Goal: Information Seeking & Learning: Find specific fact

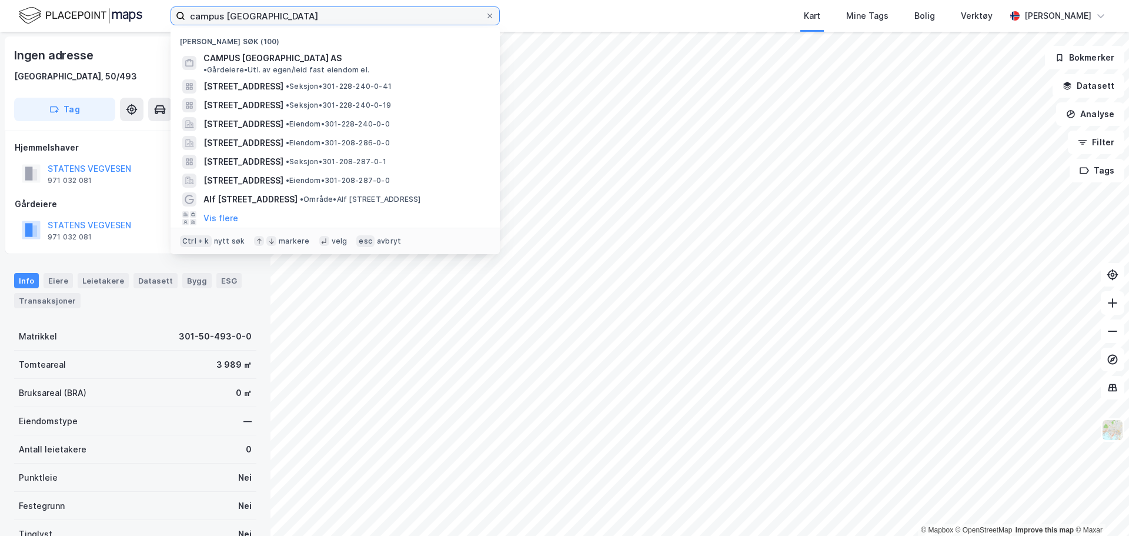
drag, startPoint x: 299, startPoint y: 18, endPoint x: 10, endPoint y: 4, distance: 289.0
click at [10, 4] on div "campus ullevål Nylige søk (100) CAMPUS [GEOGRAPHIC_DATA] AS • Gårdeiere • Utl. …" at bounding box center [564, 16] width 1129 height 32
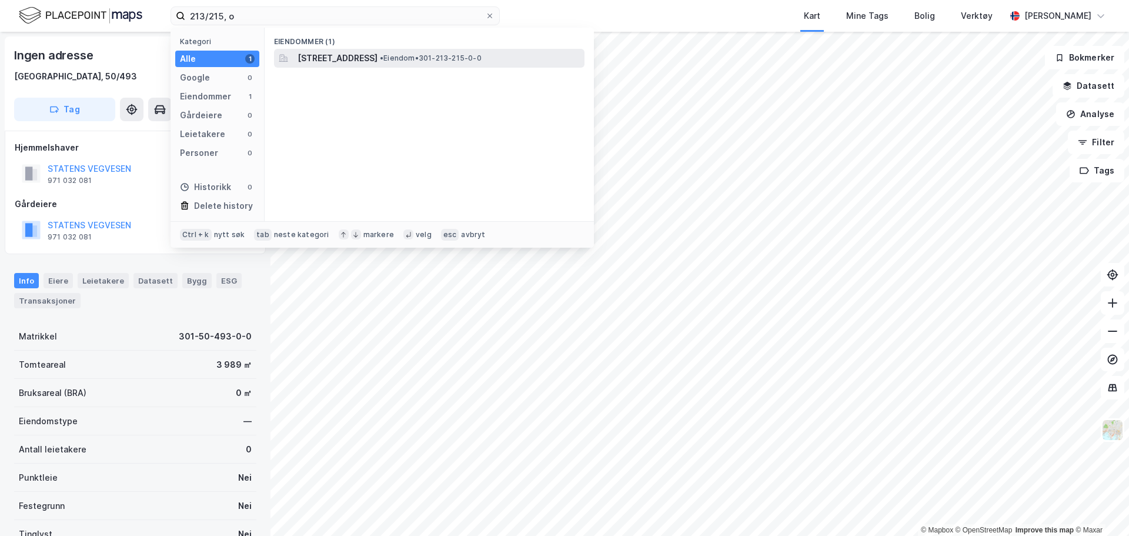
click at [377, 54] on span "[STREET_ADDRESS]" at bounding box center [337, 58] width 80 height 14
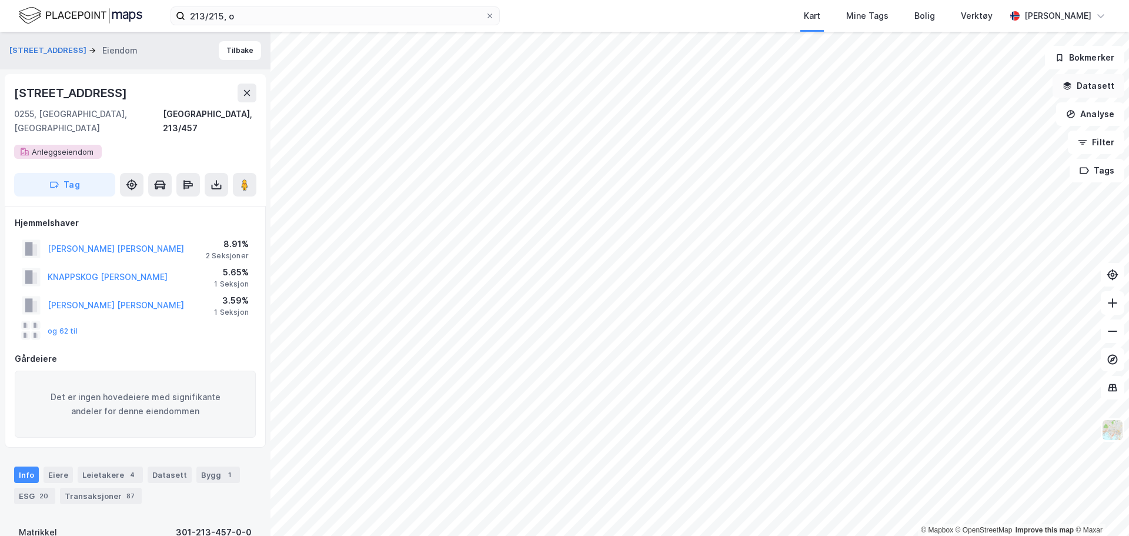
click at [1104, 86] on button "Datasett" at bounding box center [1088, 86] width 72 height 24
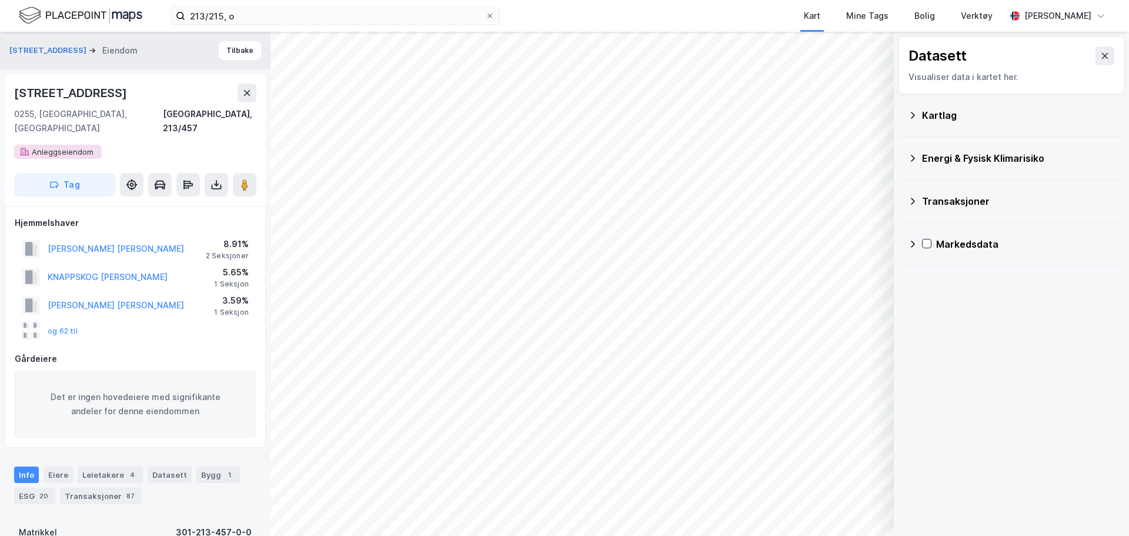
click at [910, 122] on div "Kartlag" at bounding box center [1011, 115] width 207 height 28
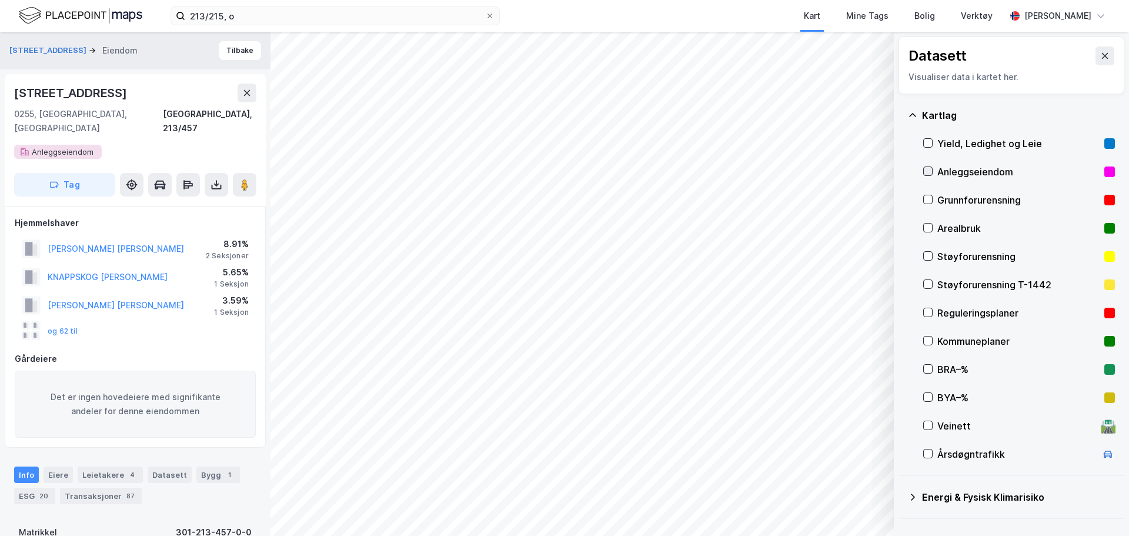
click at [925, 173] on icon at bounding box center [928, 171] width 8 height 8
click at [0, 0] on button "og 62 til" at bounding box center [0, 0] width 0 height 0
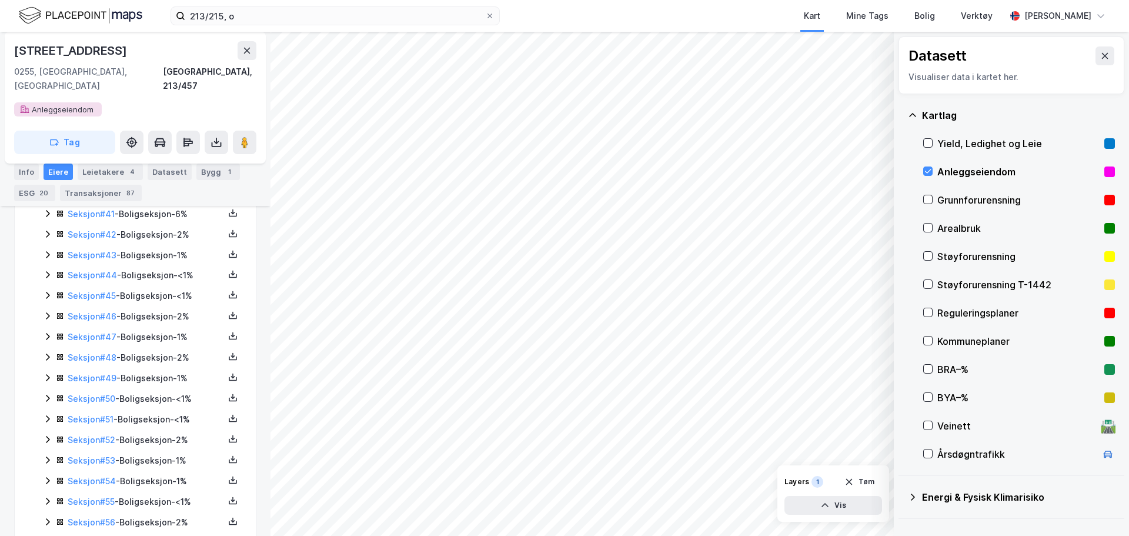
scroll to position [1213, 0]
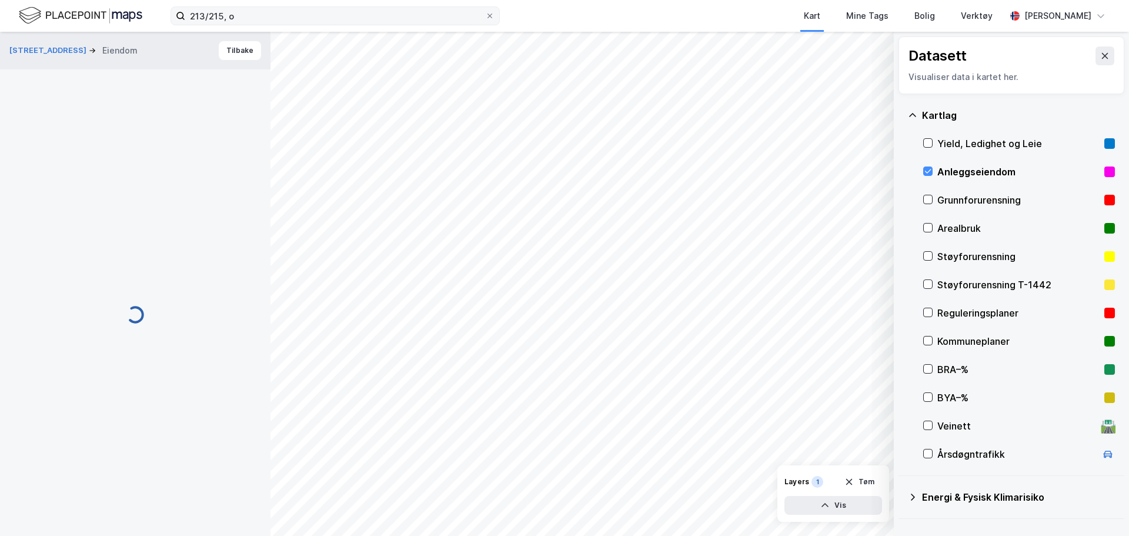
scroll to position [1, 0]
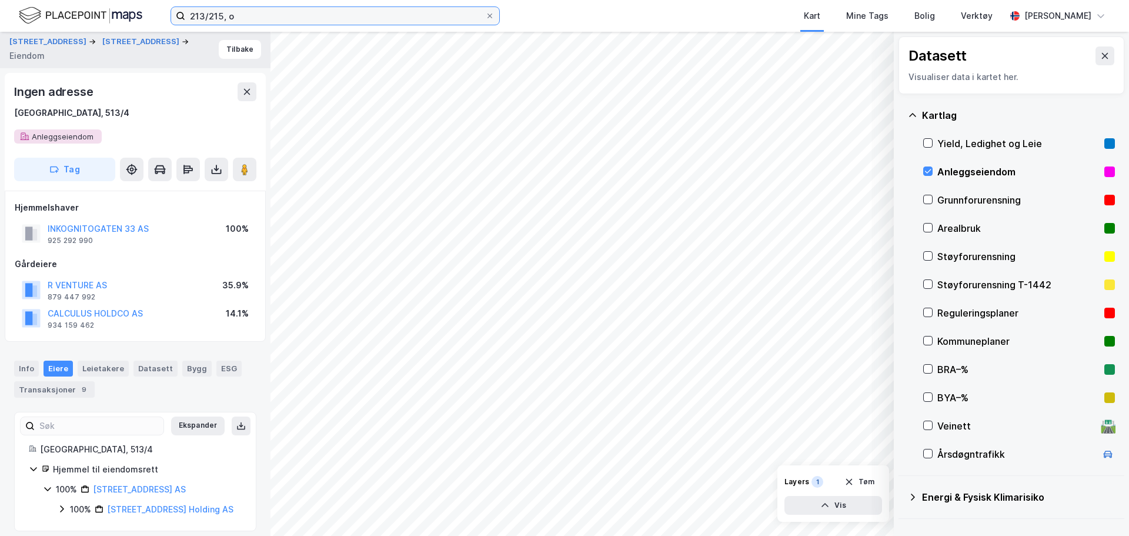
click at [212, 16] on input "213/215, o" at bounding box center [335, 16] width 300 height 18
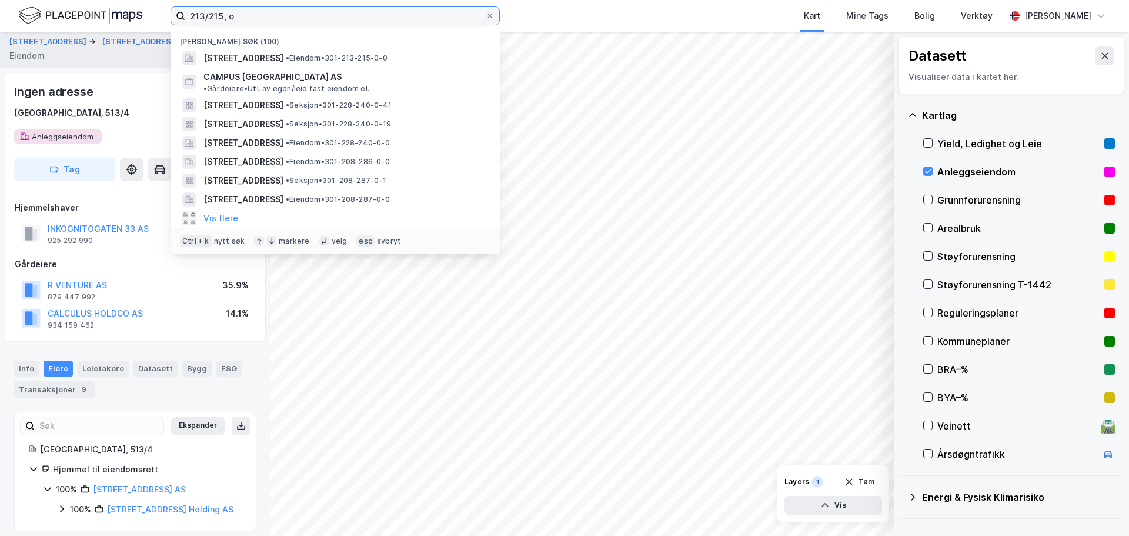
click at [212, 16] on input "213/215, o" at bounding box center [335, 16] width 300 height 18
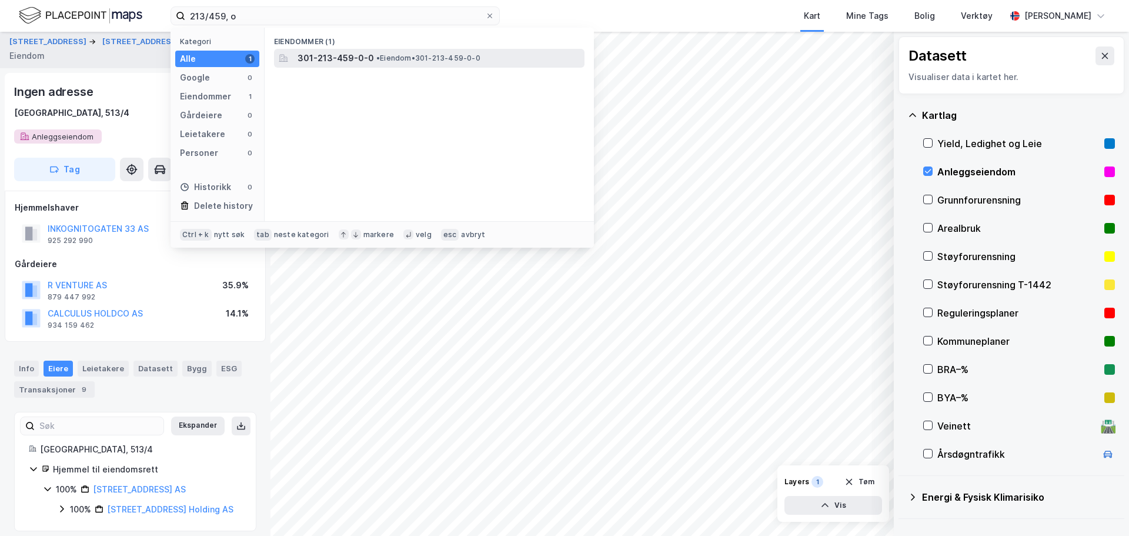
click at [369, 65] on div "301-213-459-0-0 • Eiendom • 301-213-459-0-0" at bounding box center [429, 58] width 310 height 19
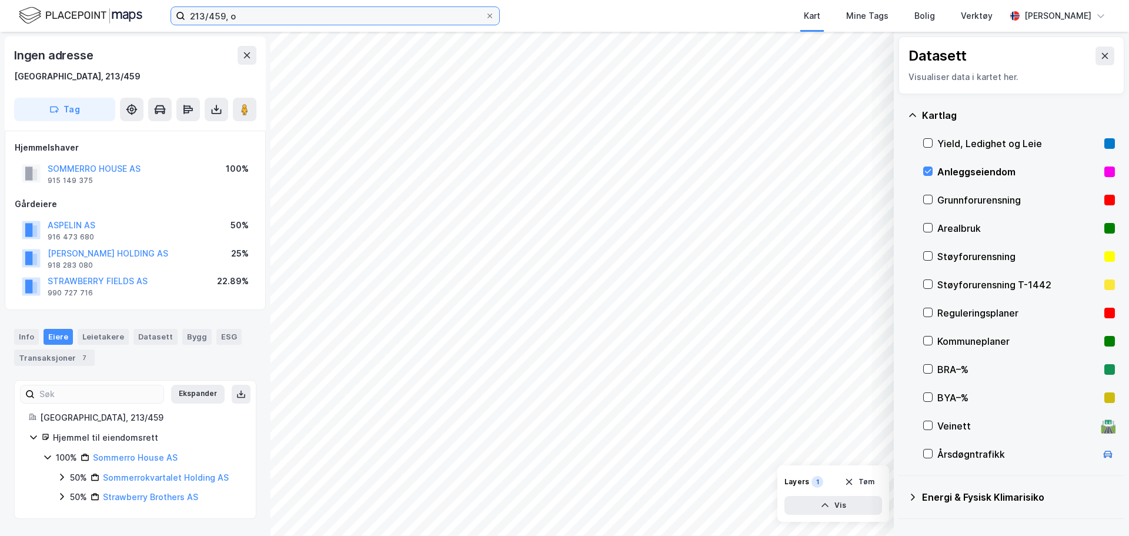
click at [216, 18] on input "213/459, o" at bounding box center [335, 16] width 300 height 18
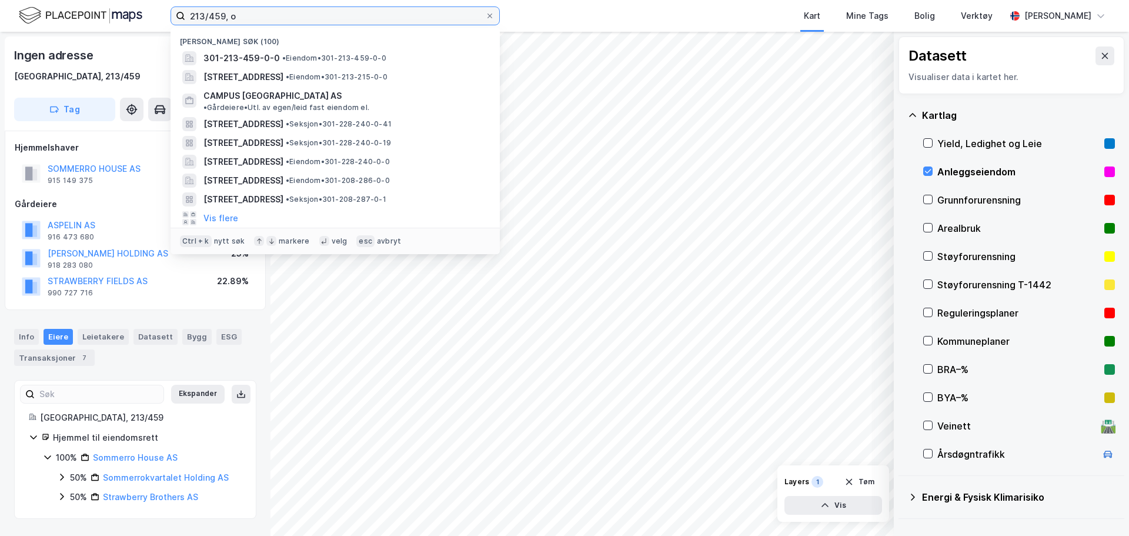
click at [216, 18] on input "213/459, o" at bounding box center [335, 16] width 300 height 18
click at [203, 15] on input "213/459, o" at bounding box center [335, 16] width 300 height 18
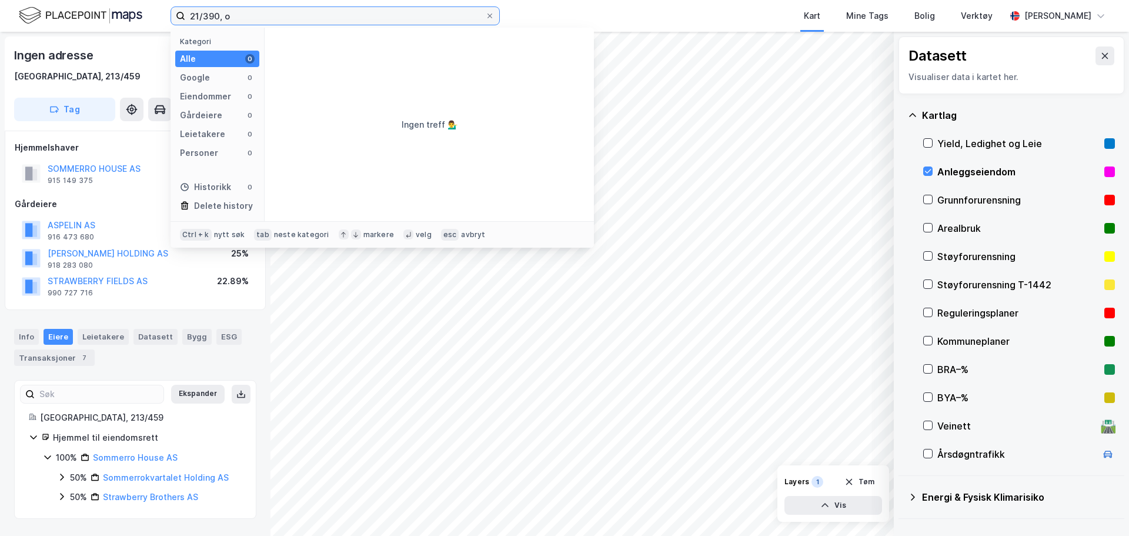
drag, startPoint x: 198, startPoint y: 15, endPoint x: 203, endPoint y: 20, distance: 7.5
click at [200, 16] on input "21/390, o" at bounding box center [335, 16] width 300 height 18
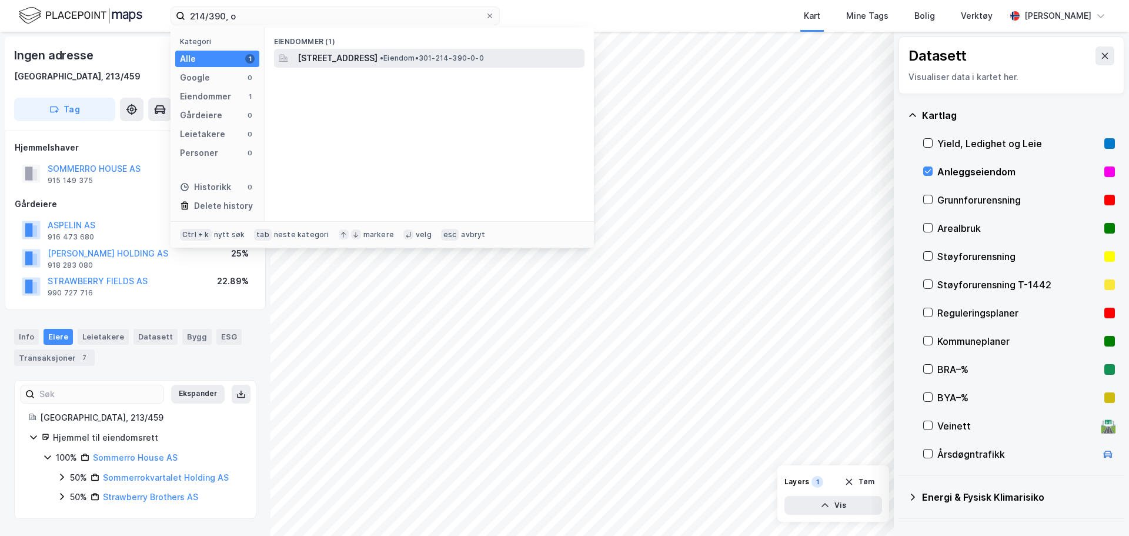
click at [359, 54] on span "[STREET_ADDRESS]" at bounding box center [337, 58] width 80 height 14
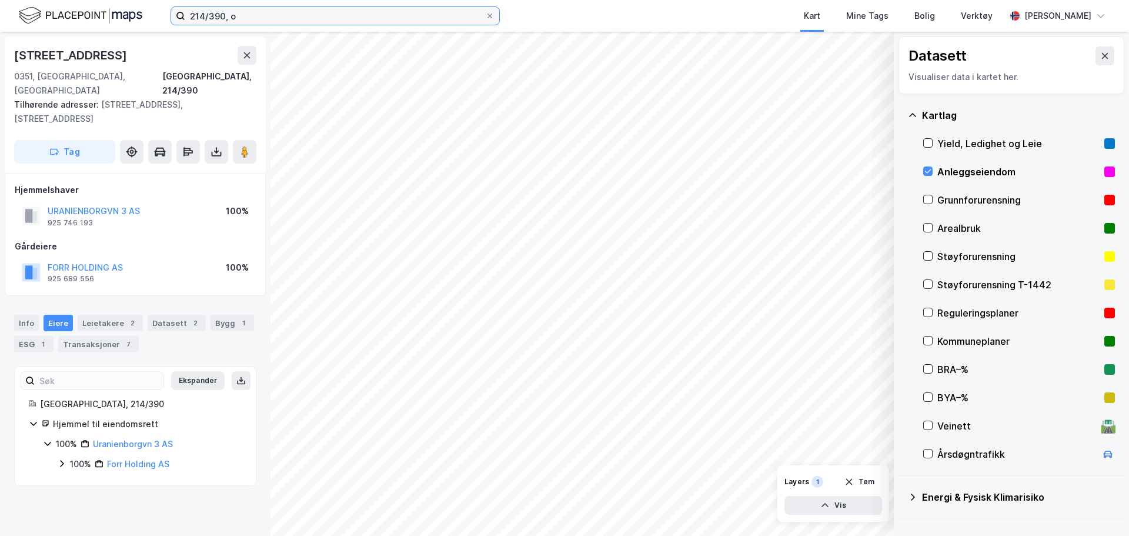
click at [199, 12] on input "214/390, o" at bounding box center [335, 16] width 300 height 18
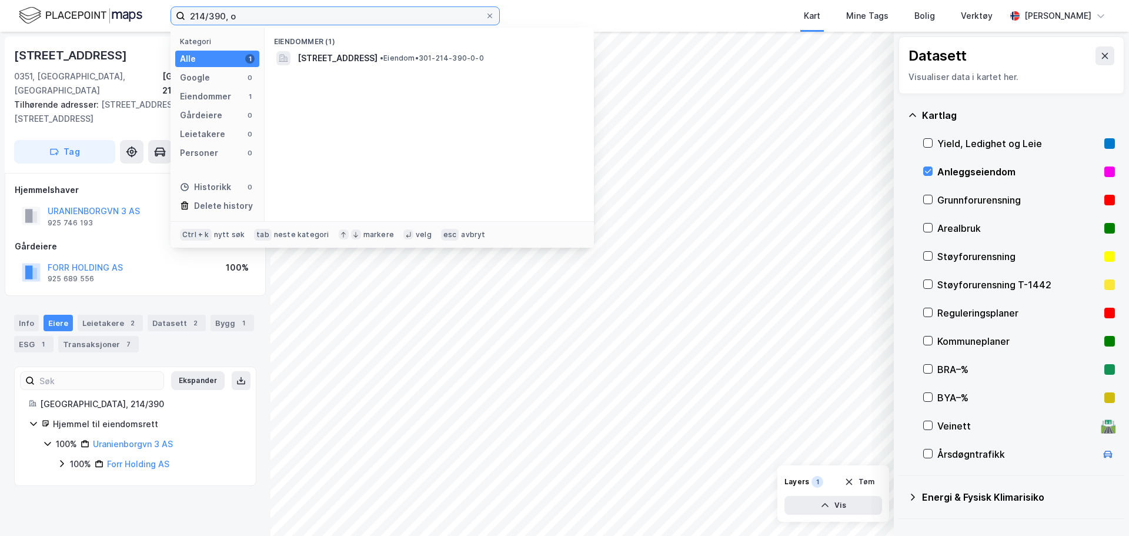
click at [199, 12] on input "214/390, o" at bounding box center [335, 16] width 300 height 18
click at [202, 16] on input "237/71, osl" at bounding box center [335, 16] width 300 height 18
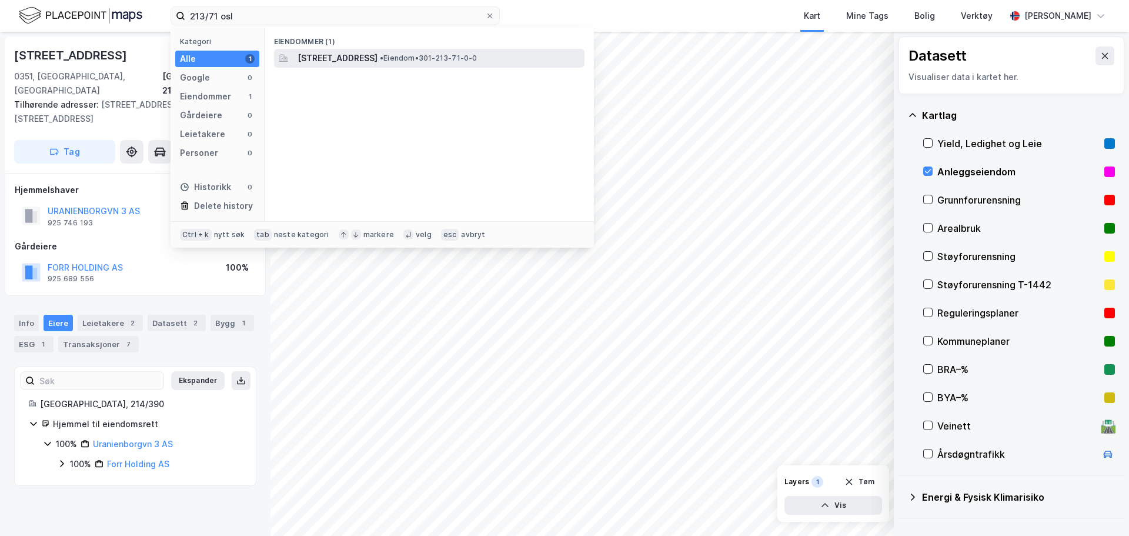
click at [450, 66] on div "[STREET_ADDRESS] • Eiendom • 301-213-71-0-0" at bounding box center [429, 58] width 310 height 19
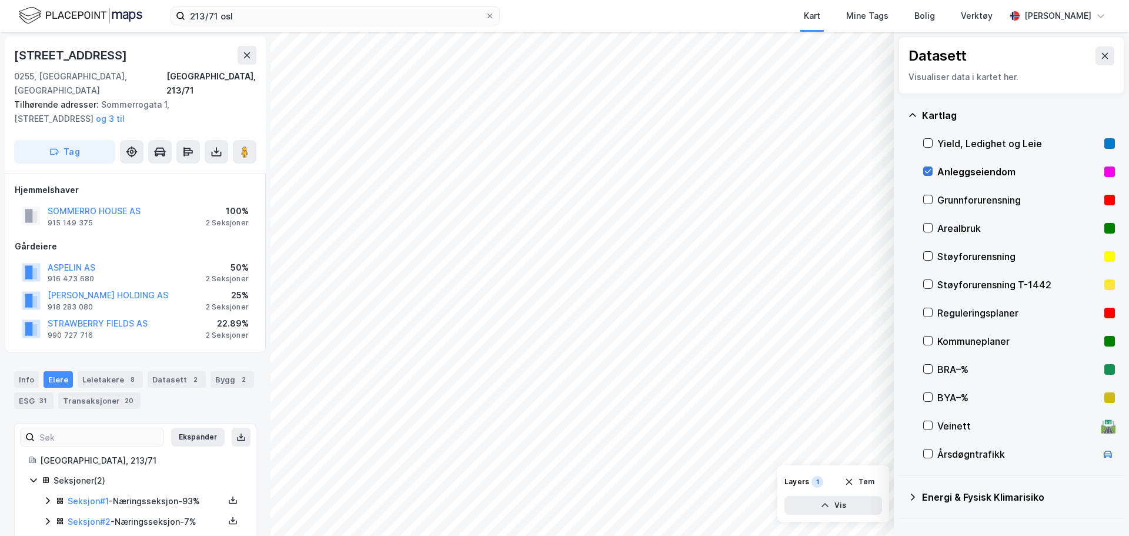
click at [931, 172] on icon at bounding box center [928, 171] width 8 height 8
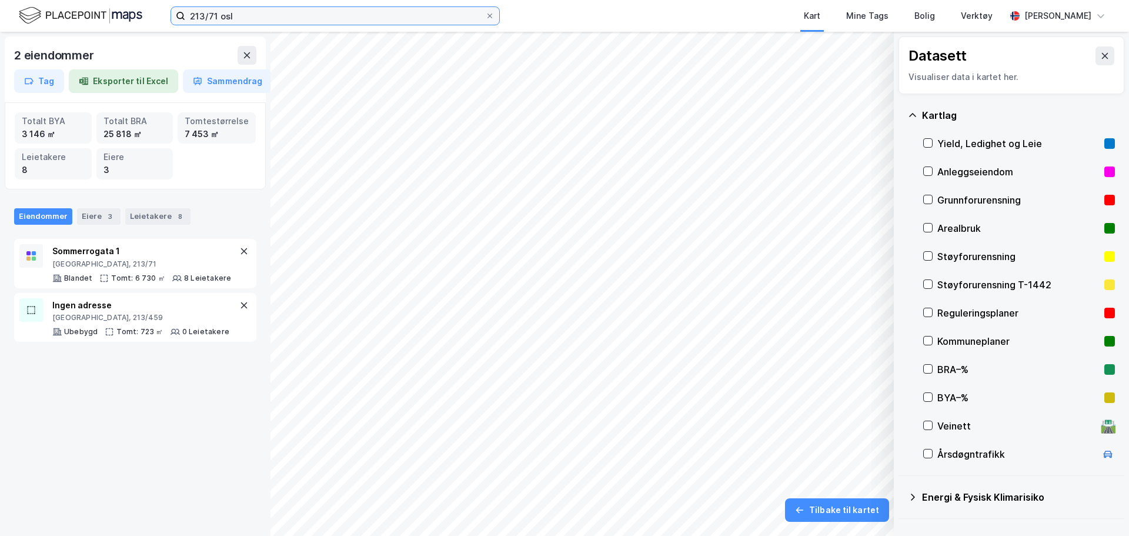
click at [218, 15] on input "213/71 osl" at bounding box center [335, 16] width 300 height 18
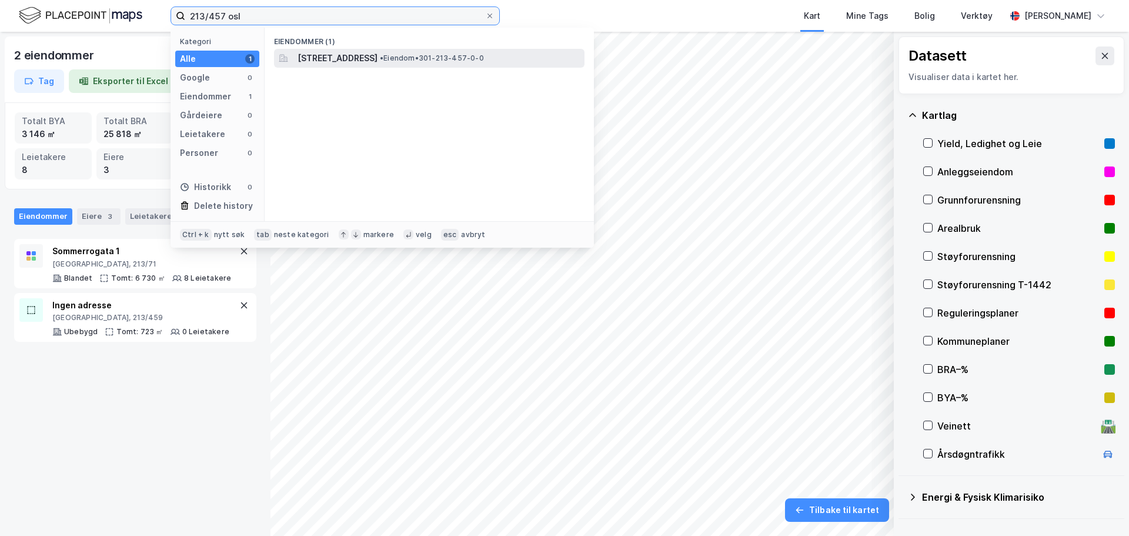
type input "213/457 osl"
click at [329, 56] on span "[STREET_ADDRESS]" at bounding box center [337, 58] width 80 height 14
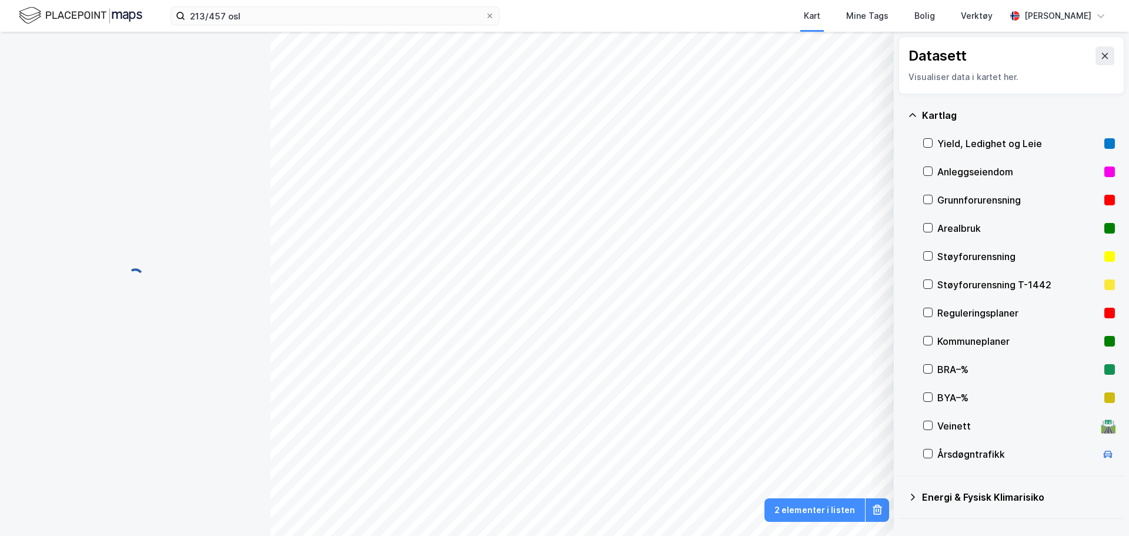
scroll to position [1, 0]
